Goal: Obtain resource: Download file/media

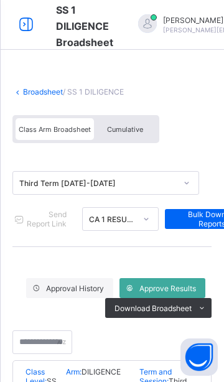
click at [27, 22] on icon at bounding box center [26, 25] width 21 height 18
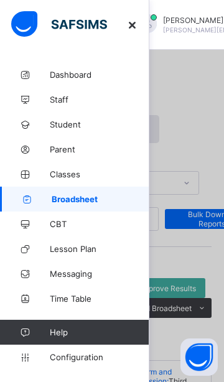
click at [97, 196] on span "Broadsheet" at bounding box center [101, 199] width 98 height 10
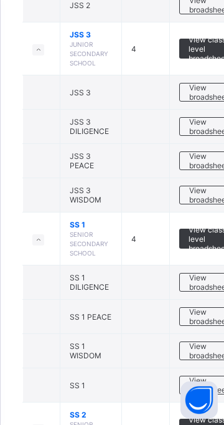
scroll to position [582, 0]
click at [198, 346] on span "View broadsheet" at bounding box center [208, 350] width 39 height 19
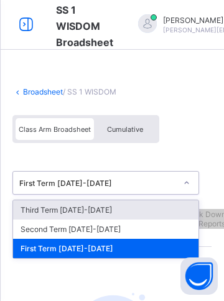
click at [141, 207] on div "Third Term 2025-2026" at bounding box center [106, 210] width 186 height 19
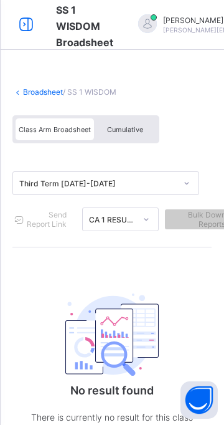
click at [128, 126] on span "Cumulative" at bounding box center [125, 129] width 36 height 9
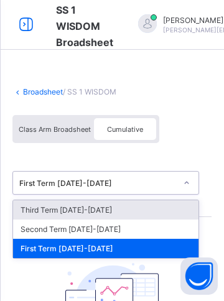
click at [17, 24] on icon at bounding box center [26, 25] width 21 height 18
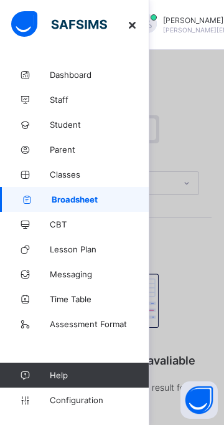
click at [88, 198] on span "Broadsheet" at bounding box center [101, 199] width 98 height 10
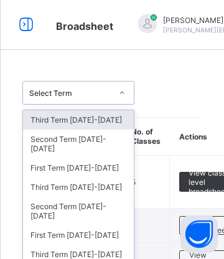
click at [48, 178] on div "Third Term [DATE]-[DATE]" at bounding box center [78, 187] width 111 height 19
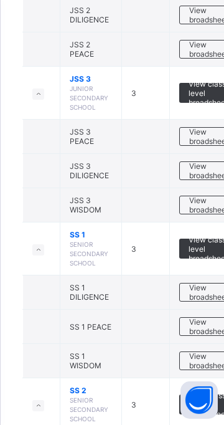
scroll to position [483, 0]
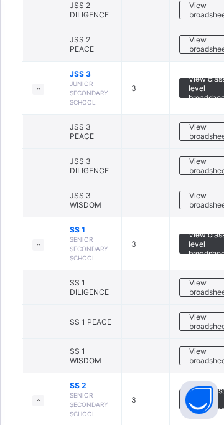
click at [197, 258] on span "View broadsheet" at bounding box center [208, 355] width 39 height 19
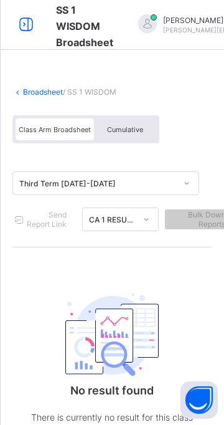
click at [135, 126] on span "Cumulative" at bounding box center [125, 129] width 36 height 9
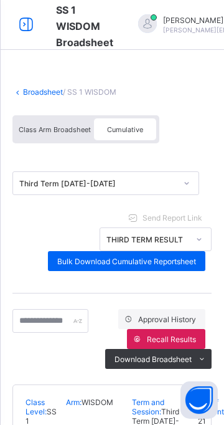
click at [141, 258] on span "Bulk Download Cumulative Reportsheet" at bounding box center [126, 261] width 139 height 9
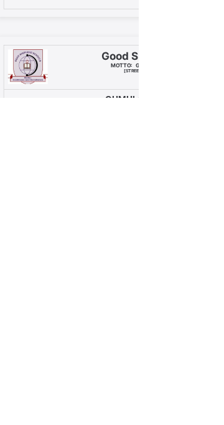
scroll to position [10589, 0]
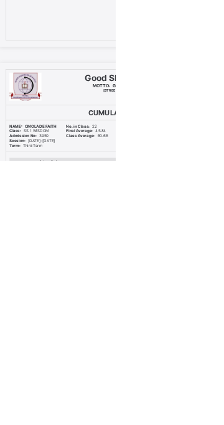
scroll to position [10684, 0]
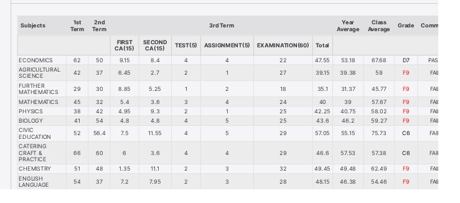
scroll to position [11082, 0]
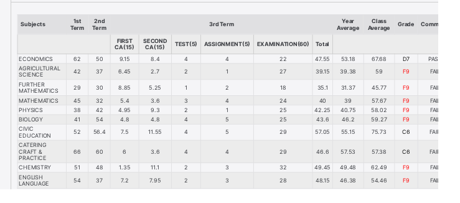
click at [224, 124] on td "58.02" at bounding box center [398, 120] width 32 height 10
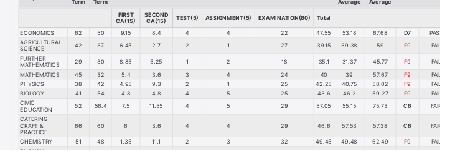
scroll to position [11111, 0]
click at [224, 82] on td "57.67" at bounding box center [398, 82] width 32 height 10
click at [224, 83] on td "57.67" at bounding box center [398, 82] width 32 height 10
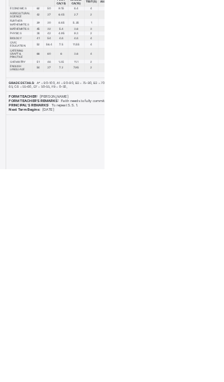
scroll to position [15132, 0]
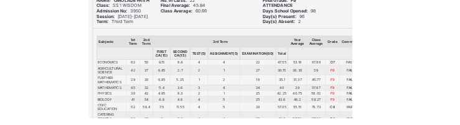
scroll to position [11040, 0]
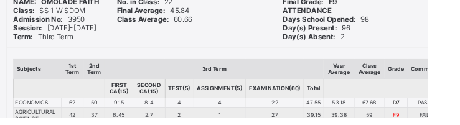
click at [224, 87] on th at bounding box center [411, 93] width 125 height 21
click at [224, 69] on th "Class Average" at bounding box center [398, 73] width 32 height 21
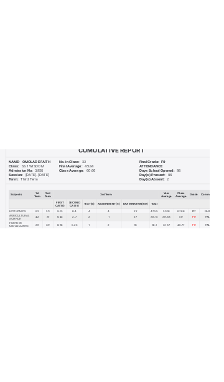
scroll to position [11013, 0]
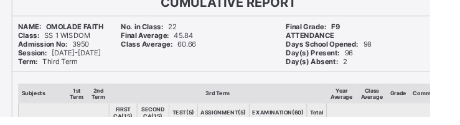
click at [224, 52] on b "Day(s) Present:" at bounding box center [335, 56] width 58 height 9
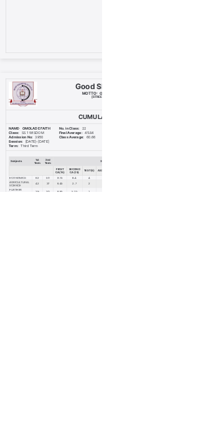
scroll to position [10757, 0]
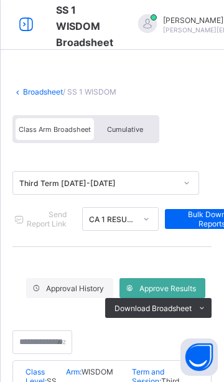
click at [121, 129] on span "Cumulative" at bounding box center [125, 129] width 36 height 9
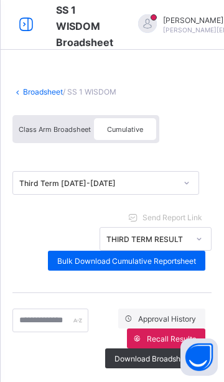
click at [133, 262] on span "Bulk Download Cumulative Reportsheet" at bounding box center [126, 261] width 139 height 9
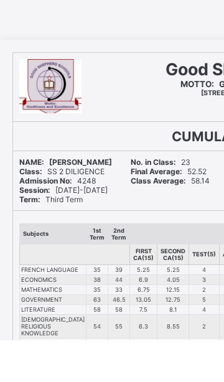
click at [148, 310] on td "5.25" at bounding box center [143, 312] width 27 height 10
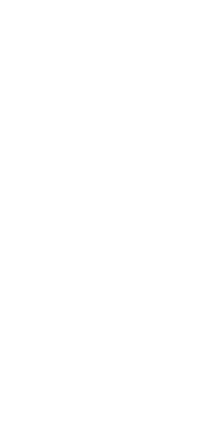
scroll to position [10476, 0]
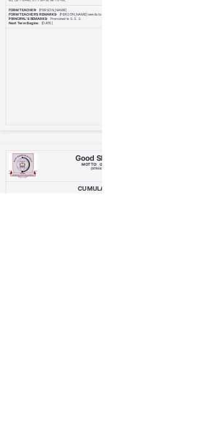
scroll to position [10600, 0]
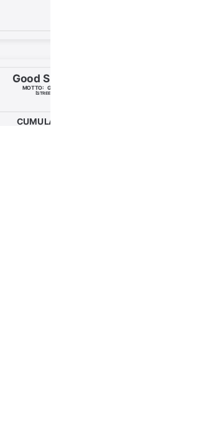
scroll to position [10597, 0]
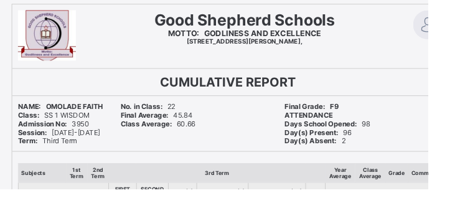
scroll to position [10927, 0]
click at [224, 25] on img at bounding box center [459, 26] width 31 height 31
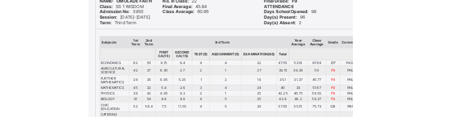
scroll to position [11039, 0]
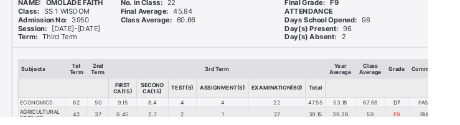
click at [224, 76] on th "Class Average" at bounding box center [398, 74] width 32 height 21
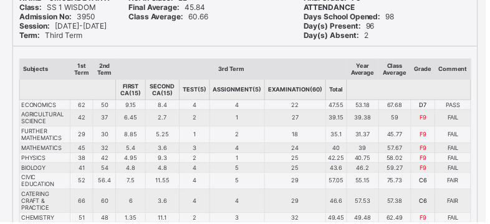
scroll to position [11046, 0]
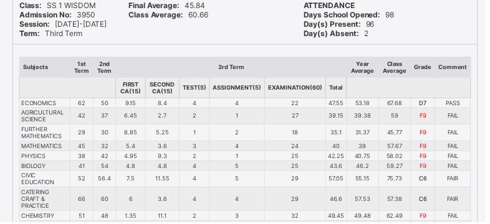
click at [224, 33] on b "Day(s) Absent:" at bounding box center [334, 33] width 56 height 9
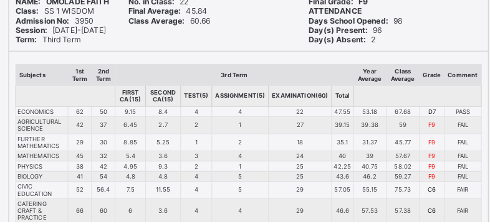
scroll to position [11034, 0]
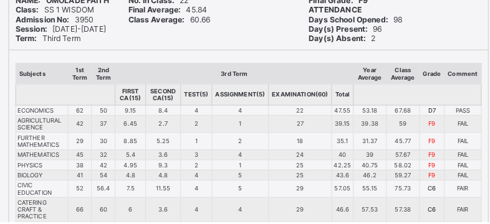
click at [224, 128] on div "Subjects 1st Term 2nd Term 3rd Term Year Average Class Average Grade Comment FI…" at bounding box center [247, 159] width 468 height 207
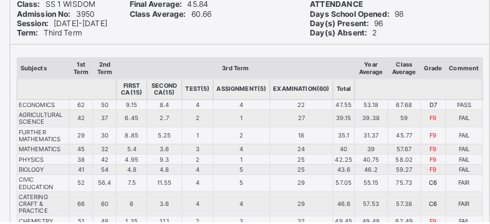
scroll to position [11043, 0]
